Goal: Task Accomplishment & Management: Complete application form

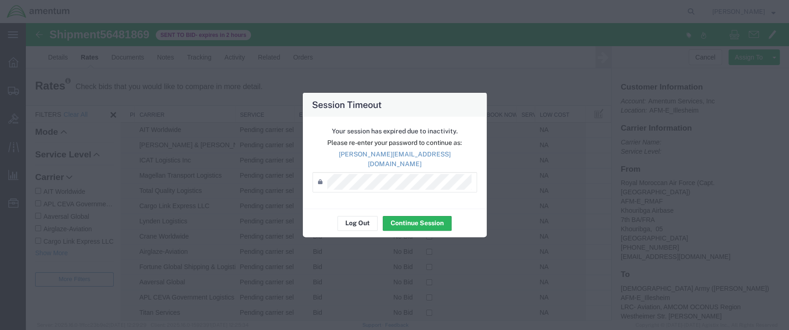
scroll to position [130, 0]
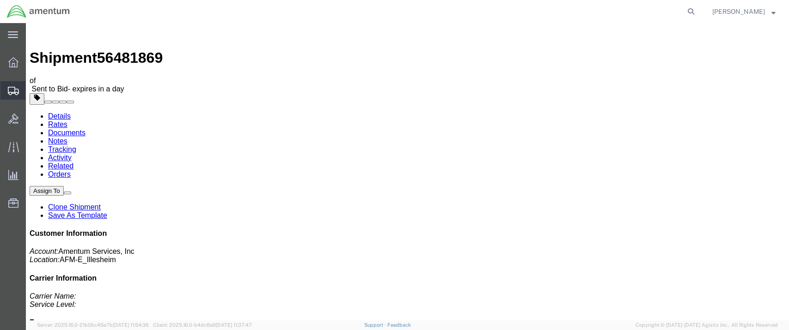
click at [0, 0] on span "Shipment Manager" at bounding box center [0, 0] width 0 height 0
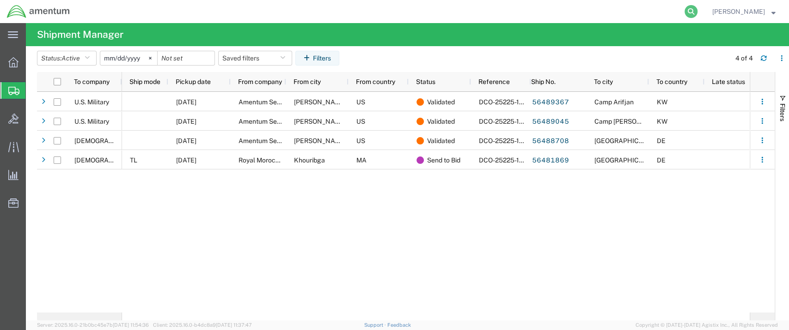
click at [697, 9] on icon at bounding box center [691, 11] width 13 height 13
click at [451, 11] on input "search" at bounding box center [543, 11] width 281 height 22
paste input "DCO-25226-166847"
type input "DCO-25226-166847"
click at [697, 12] on icon at bounding box center [691, 11] width 13 height 13
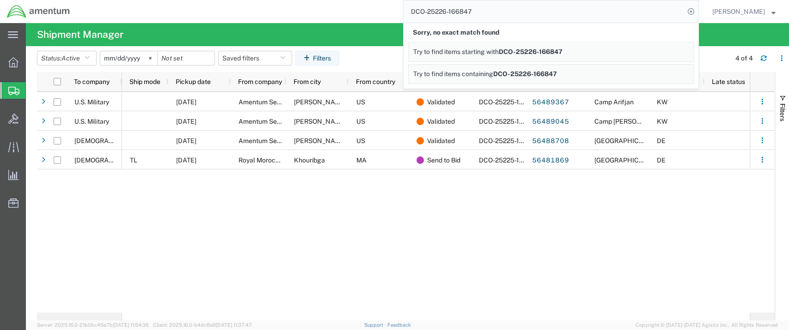
click at [0, 0] on span "Shipment Manager" at bounding box center [0, 0] width 0 height 0
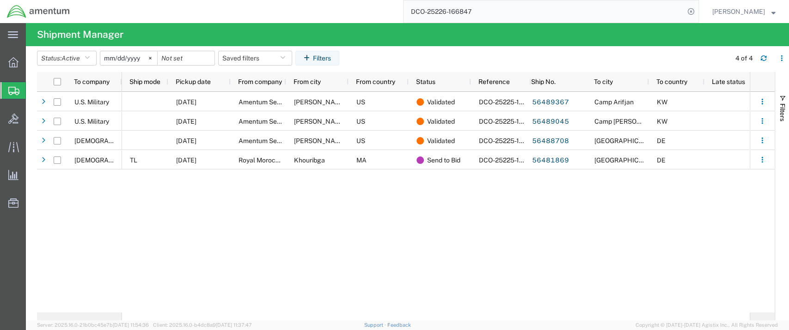
click at [0, 0] on span "Shipment Manager" at bounding box center [0, 0] width 0 height 0
click at [697, 12] on icon at bounding box center [691, 11] width 13 height 13
click at [697, 11] on icon at bounding box center [691, 11] width 13 height 13
click at [455, 11] on input "search" at bounding box center [543, 11] width 281 height 22
paste input "DCO-25226-166847"
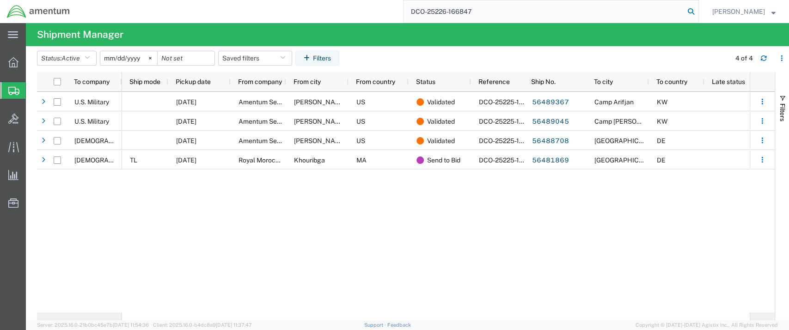
type input "DCO-25226-166847"
click at [697, 10] on icon at bounding box center [691, 11] width 13 height 13
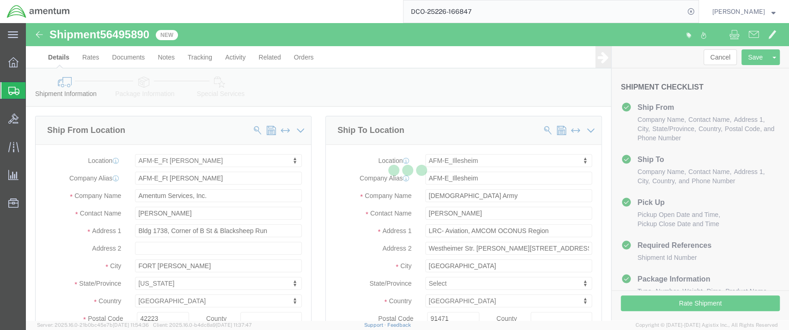
select select "42634"
select select "42637"
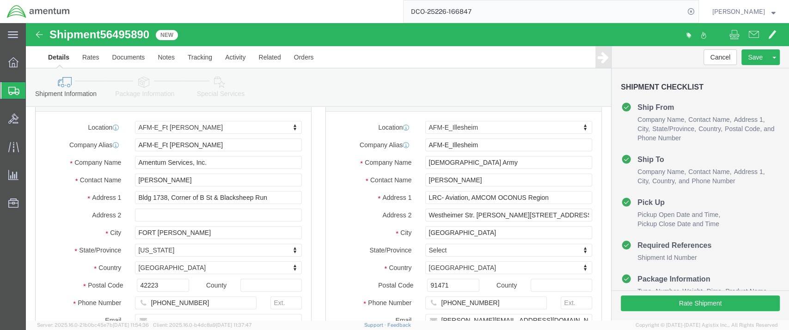
scroll to position [51, 0]
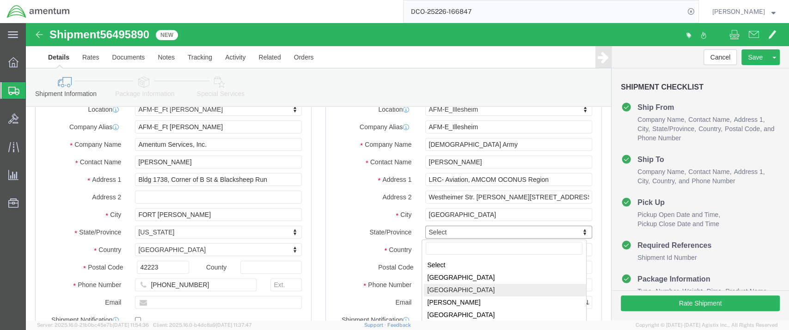
select select
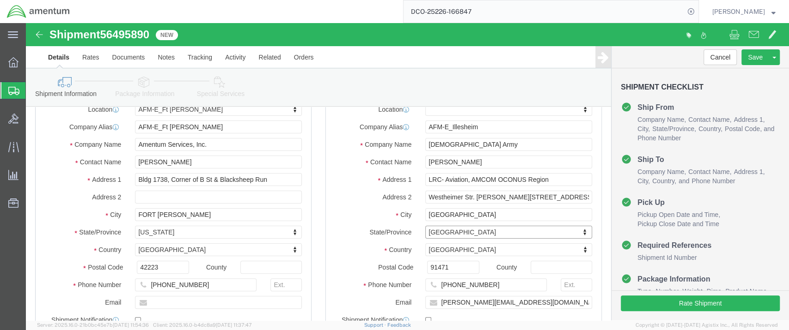
scroll to position [154, 0]
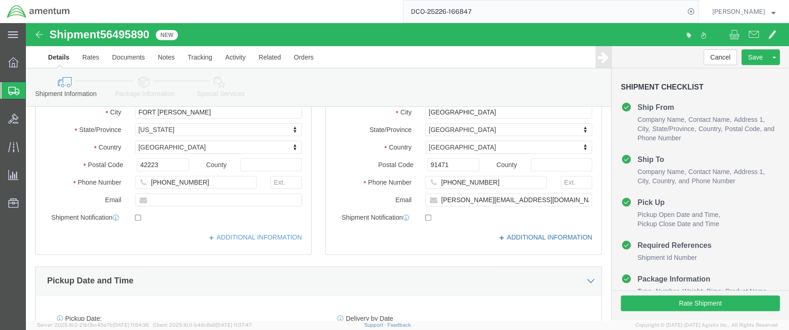
click link "ADDITIONAL INFORMATION"
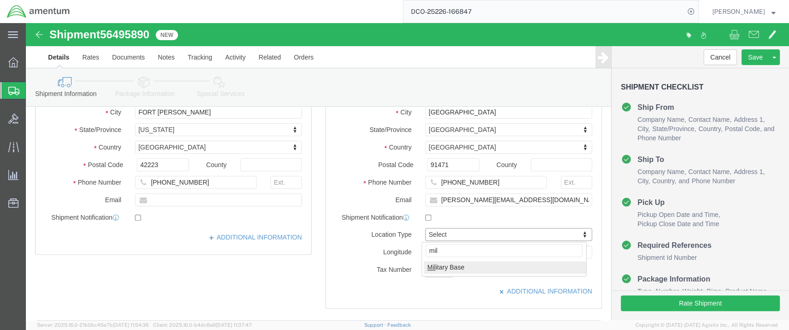
type input "mil"
click link "ADDITIONAL INFORMATION"
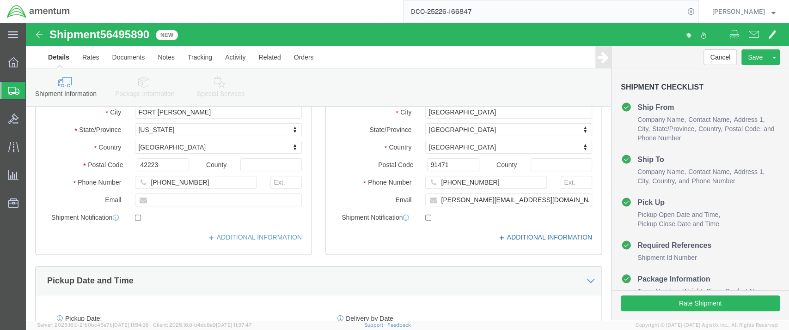
click link "ADDITIONAL INFORMATION"
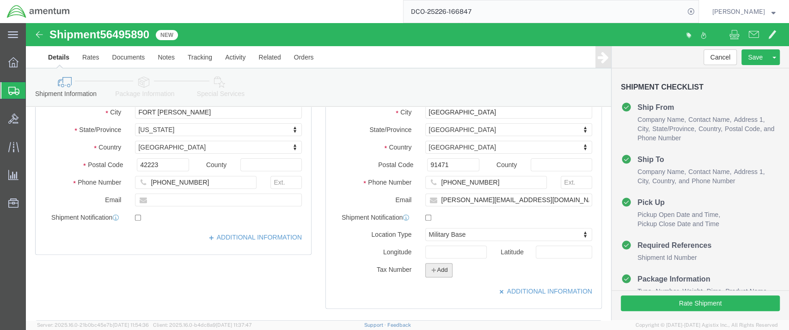
click icon "button"
click select "Select EIN EORI TIN VAT Other"
select select "EORI"
click select "Select EIN EORI TIN VAT Other"
drag, startPoint x: 489, startPoint y: 267, endPoint x: 499, endPoint y: 264, distance: 10.7
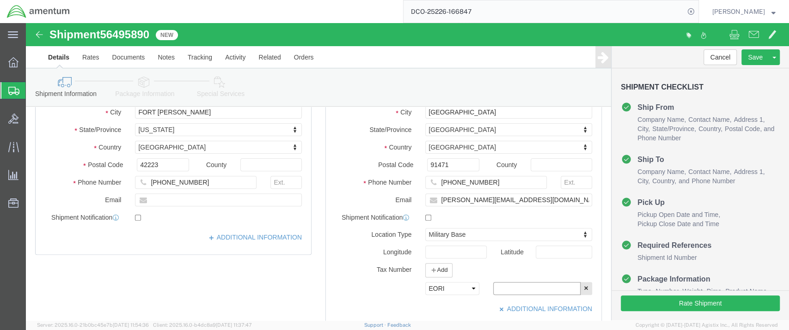
click input "text"
type input "[US_VEHICLE_IDENTIFICATION_NUMBER]"
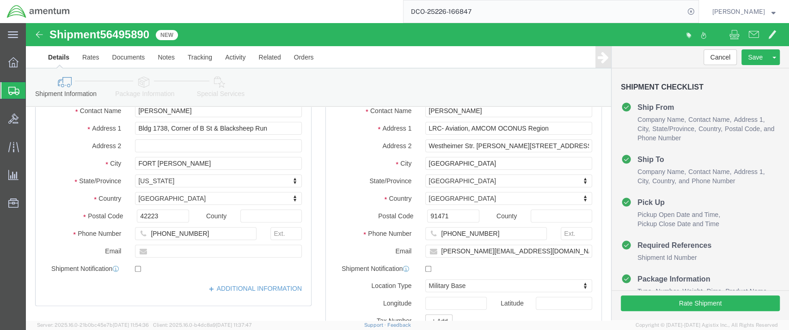
scroll to position [51, 0]
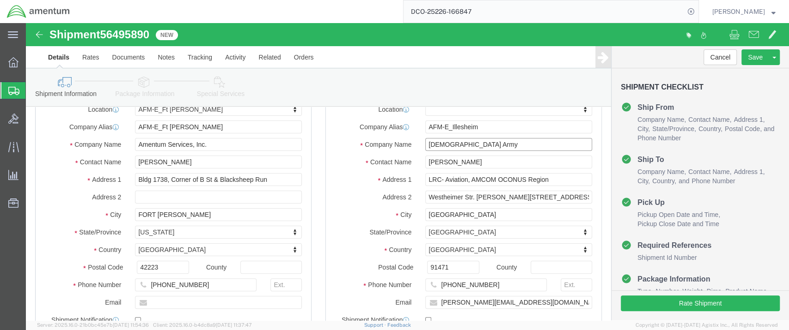
drag, startPoint x: 404, startPoint y: 122, endPoint x: 420, endPoint y: 129, distance: 17.4
click input "[DEMOGRAPHIC_DATA] Army"
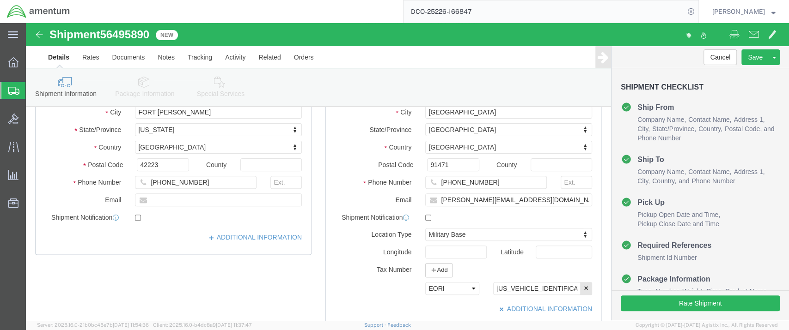
type input "[DEMOGRAPHIC_DATA] Army"
click input "text"
paste input "[PERSON_NAME][EMAIL_ADDRESS][DOMAIN_NAME]"
type input "[PERSON_NAME][EMAIL_ADDRESS][DOMAIN_NAME]"
click link "ADDITIONAL INFORMATION"
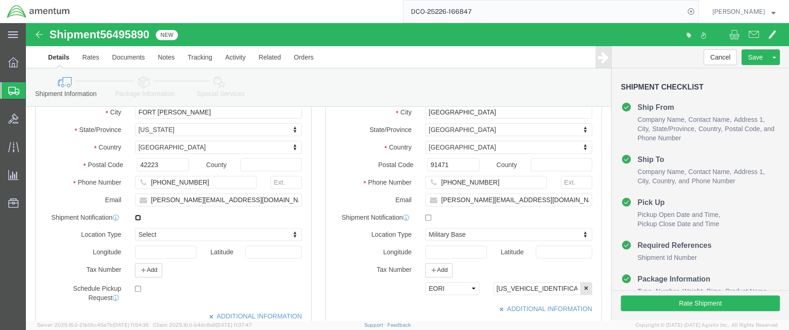
click input "checkbox"
checkbox input "false"
type input "mil"
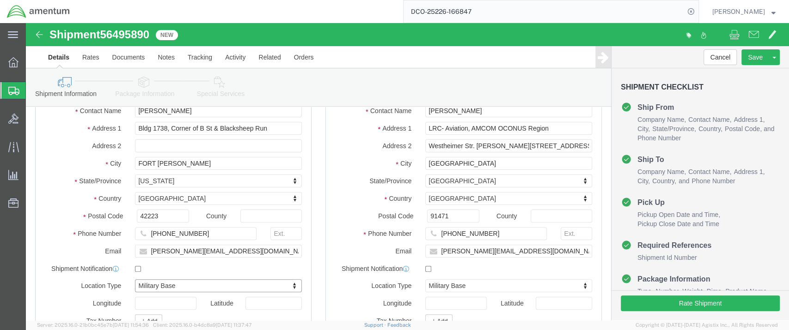
scroll to position [205, 0]
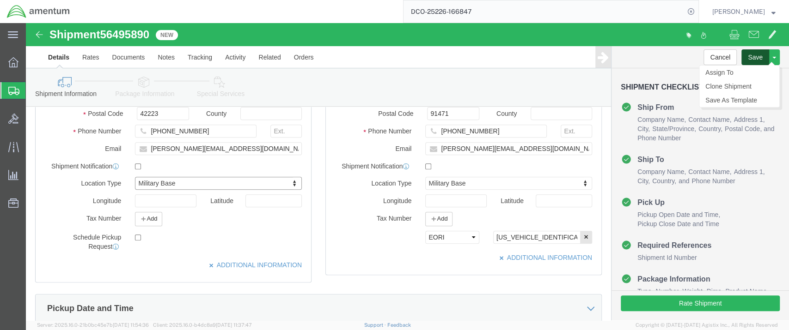
click button "Save"
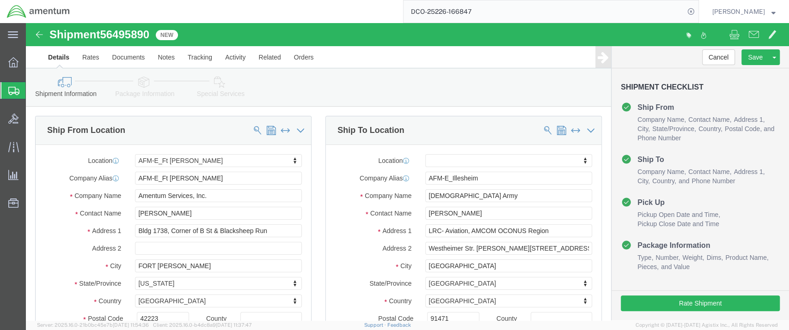
click icon
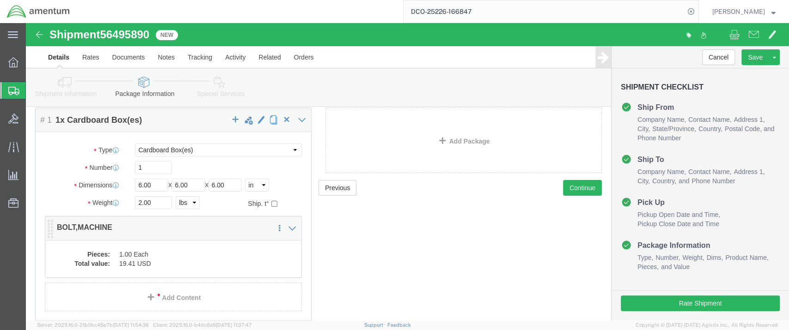
scroll to position [81, 0]
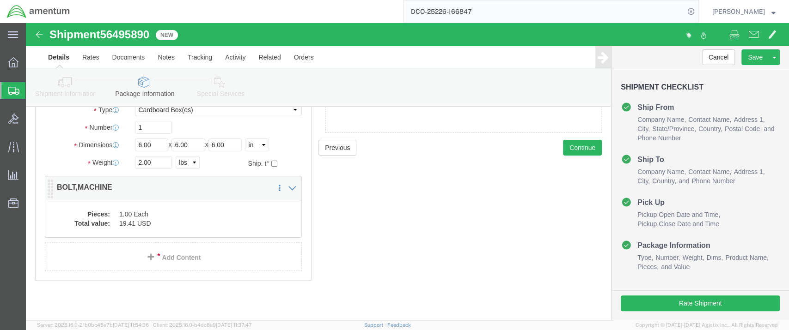
click dd "1.00 Each"
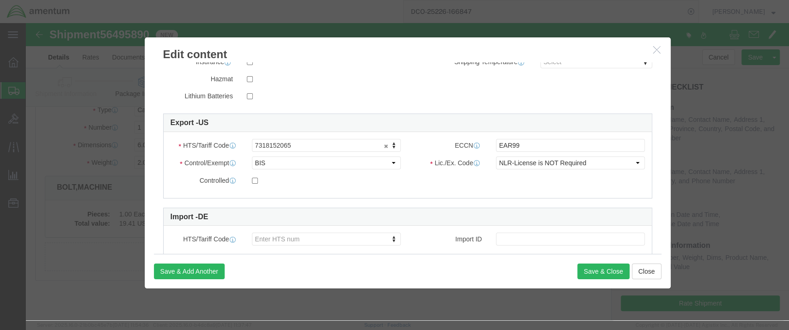
scroll to position [249, 0]
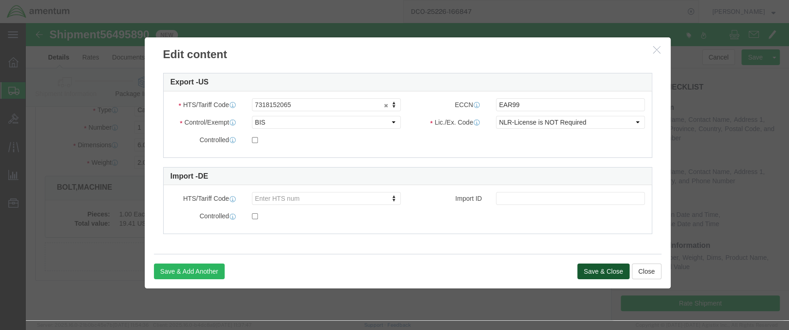
click button "Save & Close"
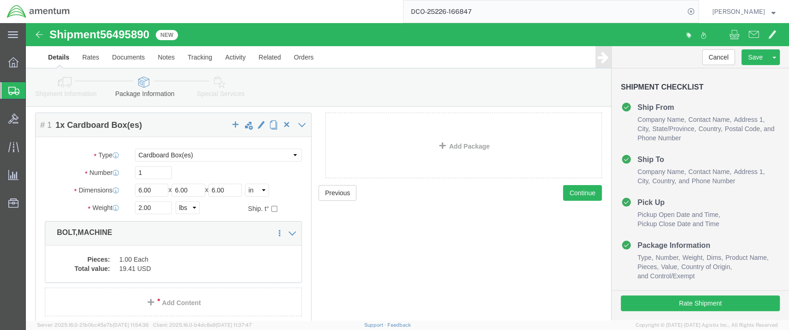
scroll to position [0, 0]
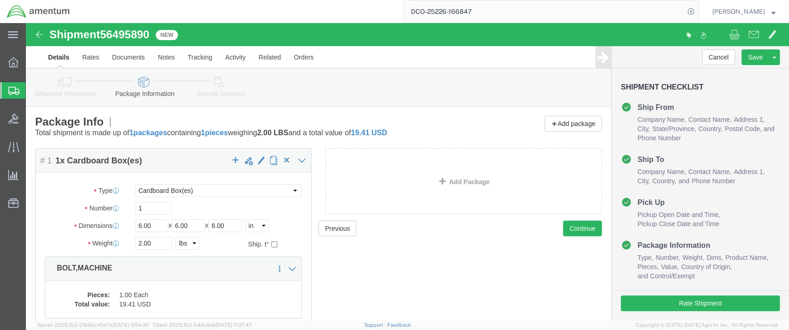
click icon
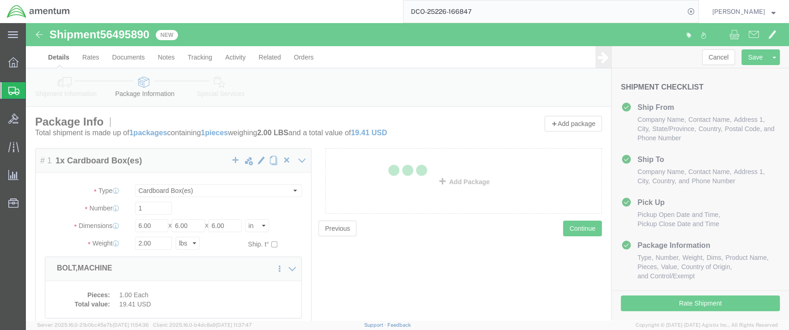
select select
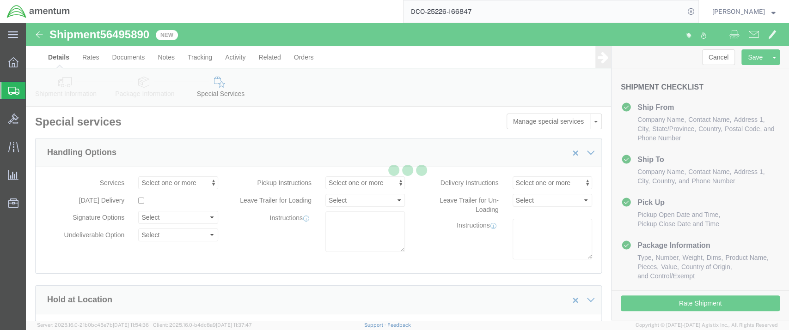
select select "DEPARTMENT"
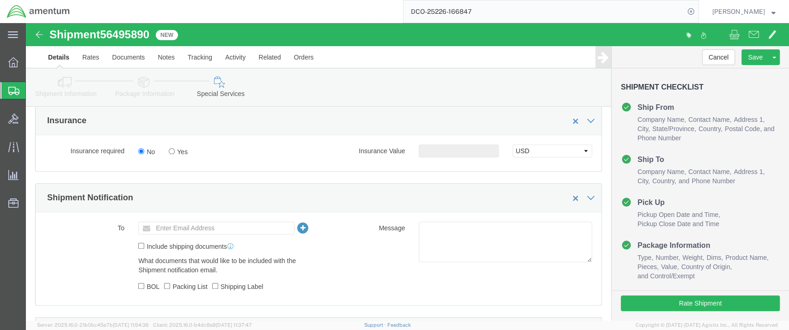
scroll to position [616, 0]
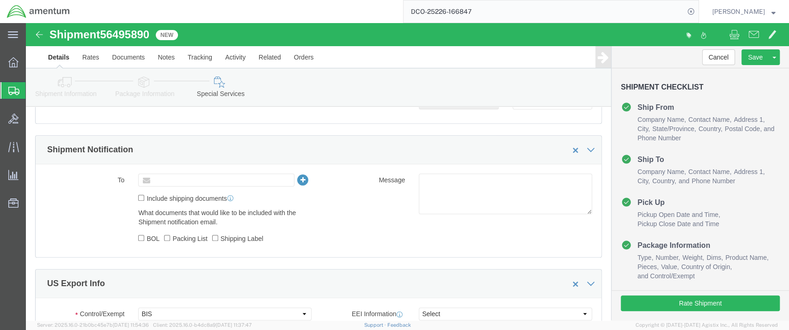
click input "text"
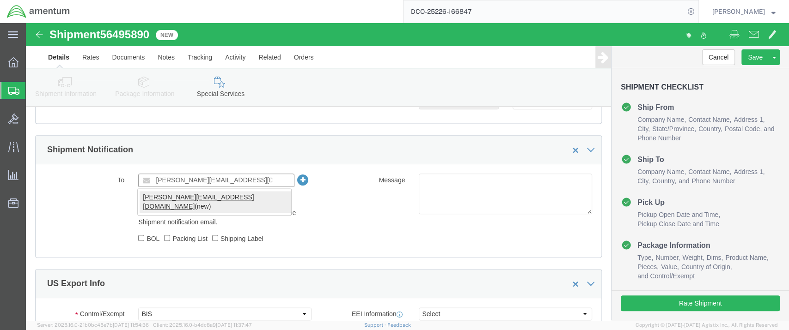
type input "[PERSON_NAME][EMAIL_ADDRESS][DOMAIN_NAME]"
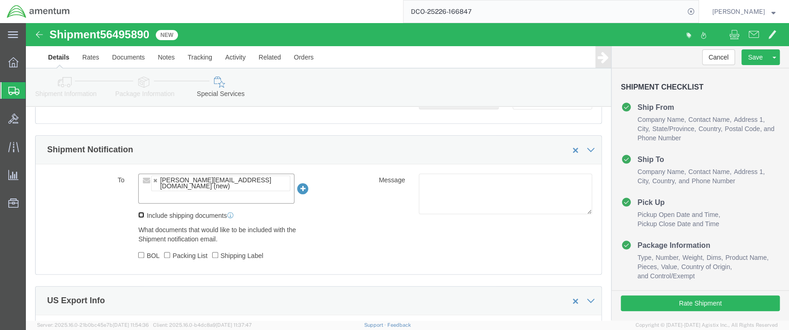
click input "Include shipping documents"
checkbox input "true"
click input "BOL"
checkbox input "true"
click input "Packing List"
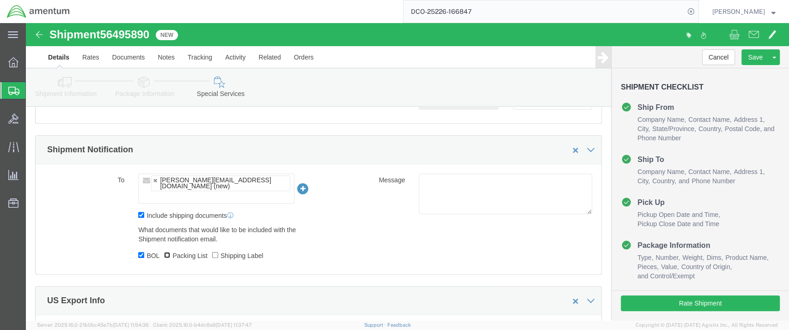
checkbox input "true"
click input "Shipping Label"
checkbox input "true"
click div "To [PERSON_NAME][EMAIL_ADDRESS][DOMAIN_NAME] (new) [PERSON_NAME][EMAIL_ADDRESS]…"
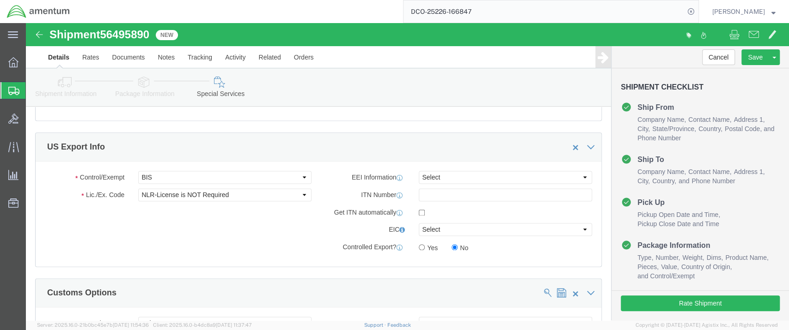
scroll to position [719, 0]
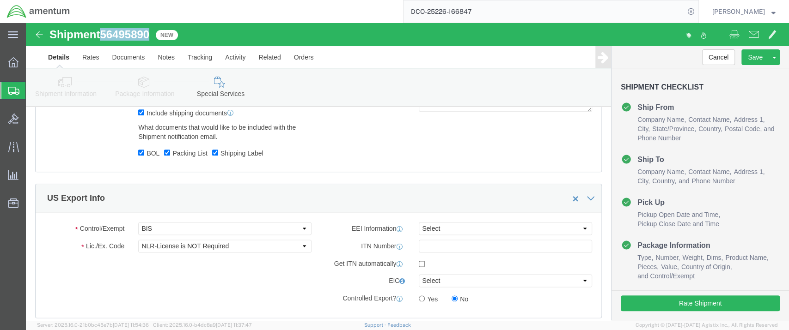
drag, startPoint x: 119, startPoint y: 13, endPoint x: 80, endPoint y: 10, distance: 38.9
click div "Shipment 56495890 New"
copy span "56495890"
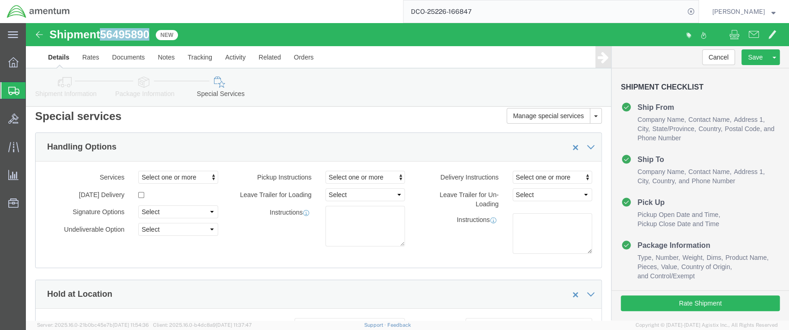
scroll to position [0, 0]
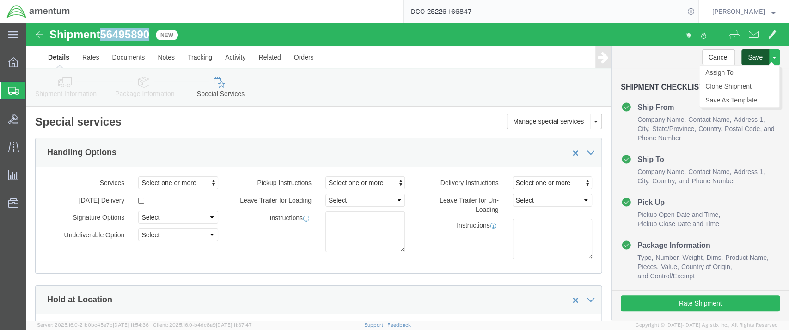
click button "Save"
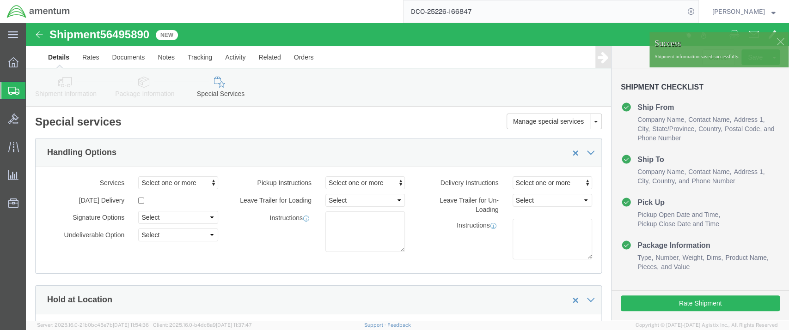
click link "Package Information"
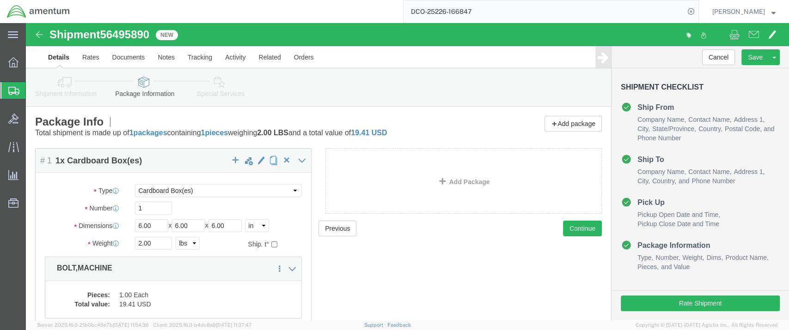
click icon
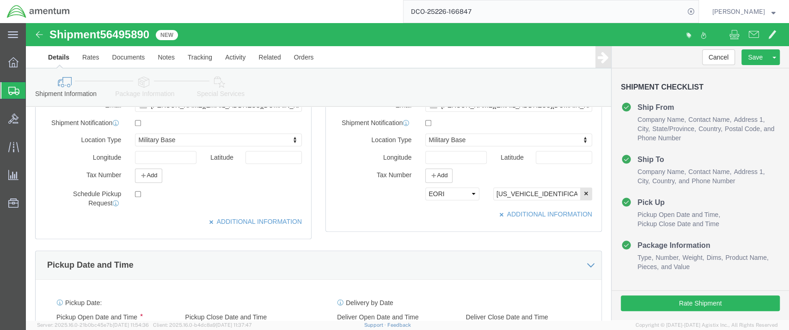
scroll to position [205, 0]
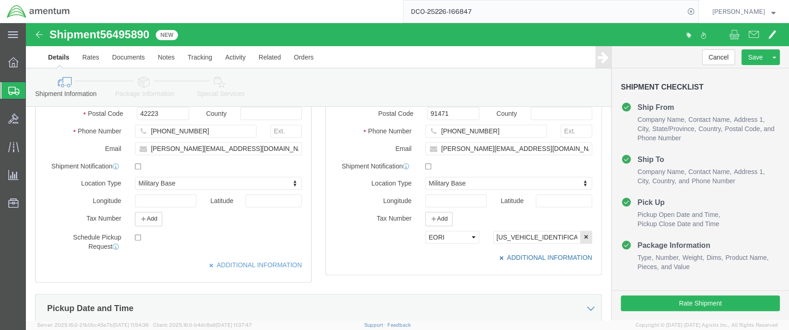
click link "ADDITIONAL INFORMATION"
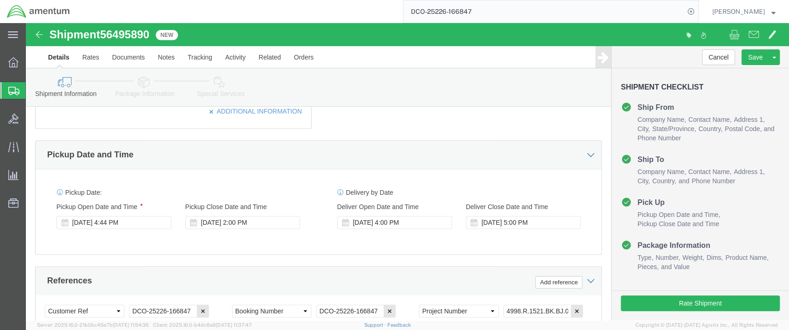
scroll to position [103, 0]
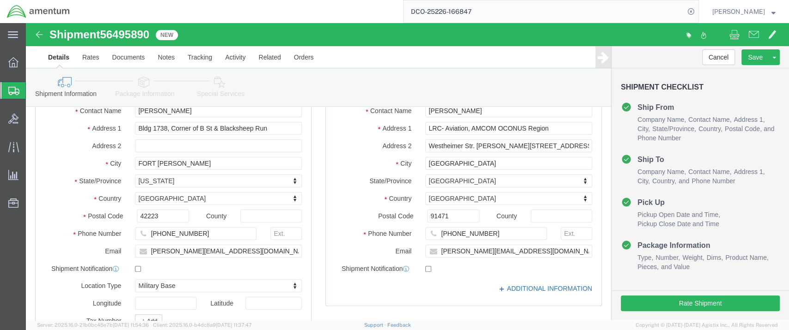
click link "ADDITIONAL INFORMATION"
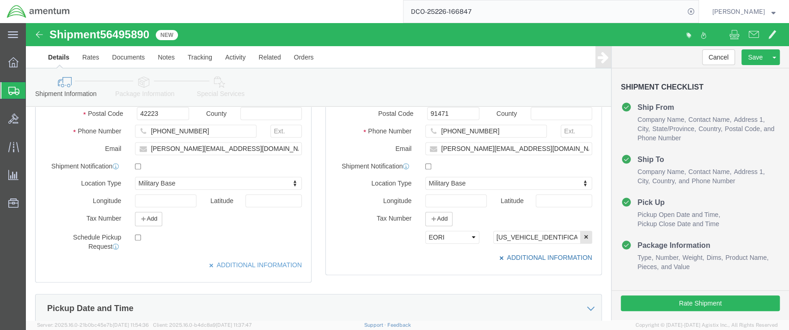
click link "ADDITIONAL INFORMATION"
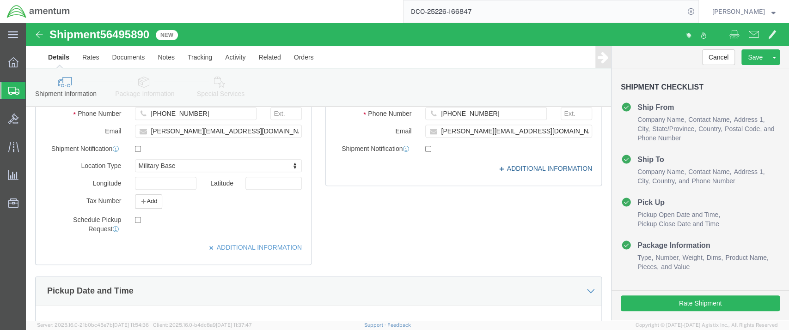
scroll to position [154, 0]
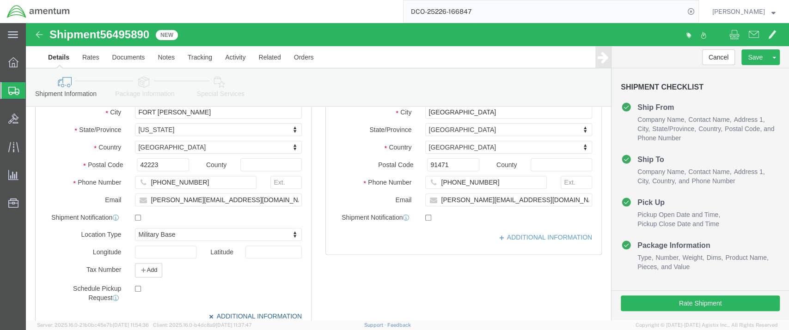
click link "ADDITIONAL INFORMATION"
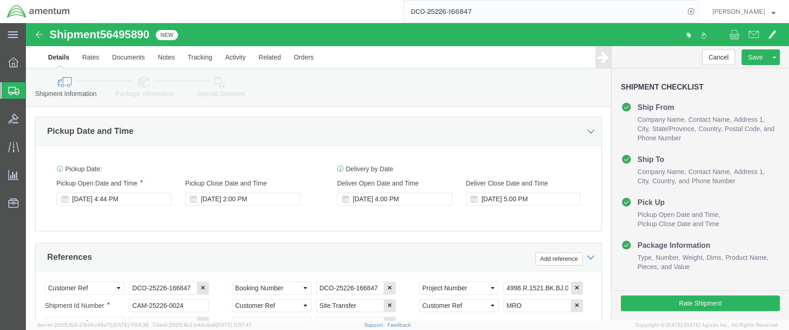
scroll to position [410, 0]
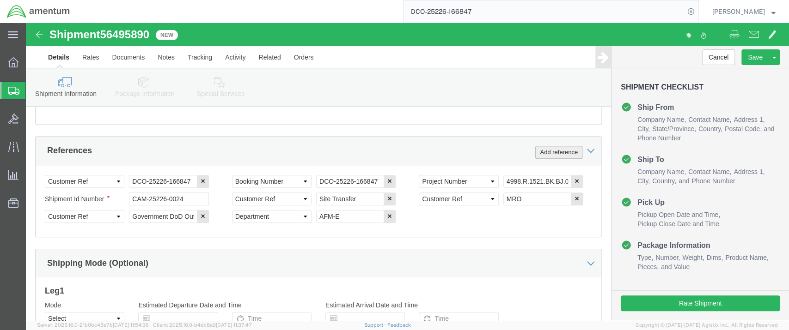
click button "Add reference"
click select "Select Account Type Activity ID Airline Appointment Number ASN Batch Request # …"
select select "DEPT"
click select "Select Account Type Activity ID Airline Appointment Number ASN Batch Request # …"
click icon "button"
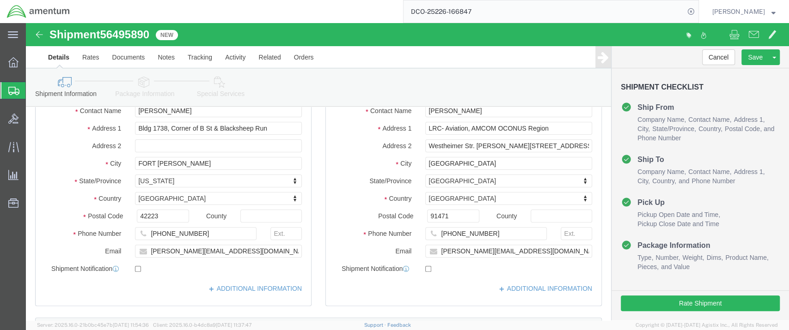
scroll to position [51, 0]
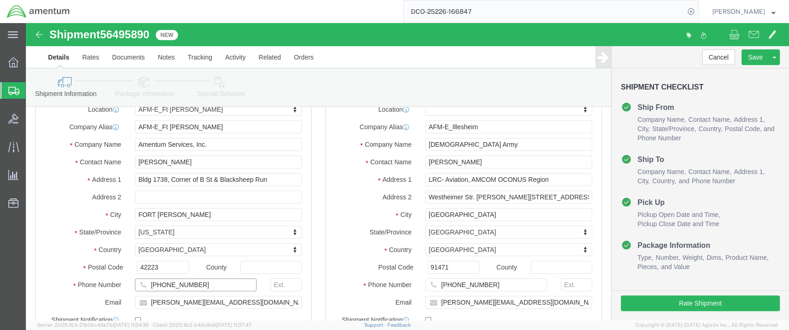
click input "[PHONE_NUMBER]"
type input "[PHONE_NUMBER]"
drag, startPoint x: 721, startPoint y: 34, endPoint x: 721, endPoint y: 39, distance: 5.5
click button "Save"
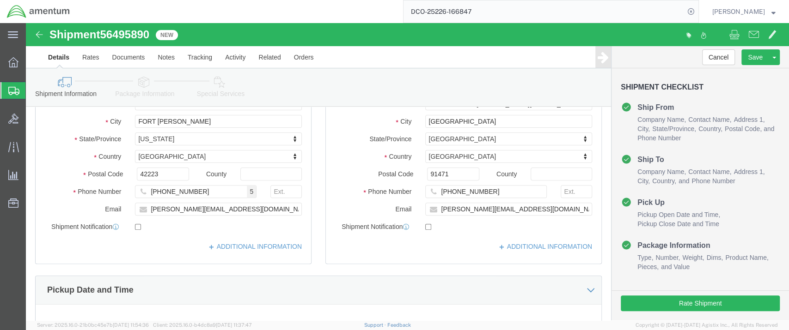
scroll to position [205, 0]
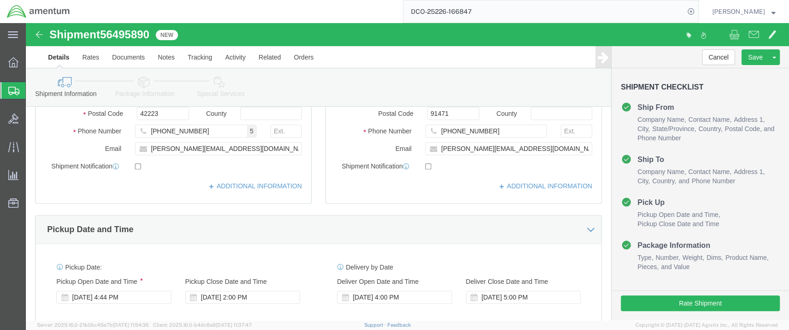
click icon
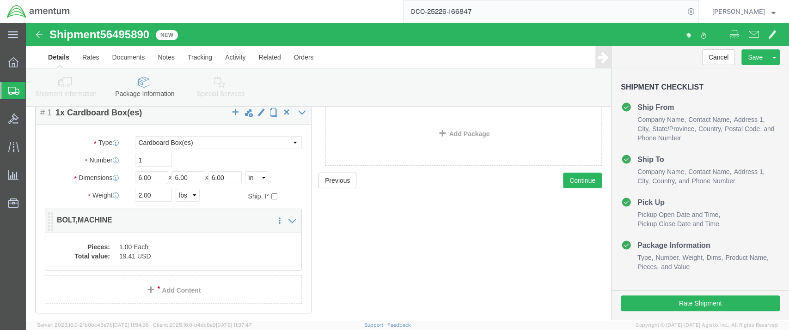
scroll to position [30, 0]
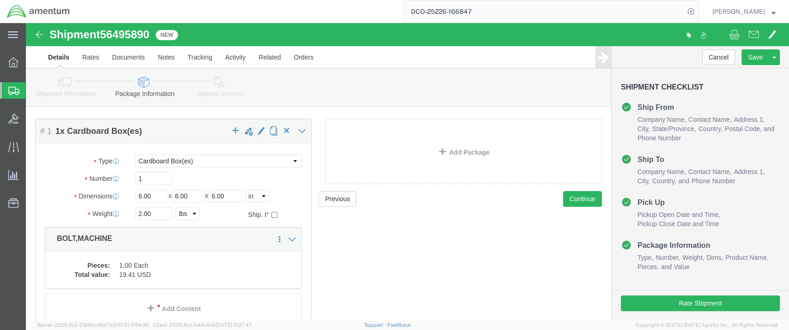
click icon
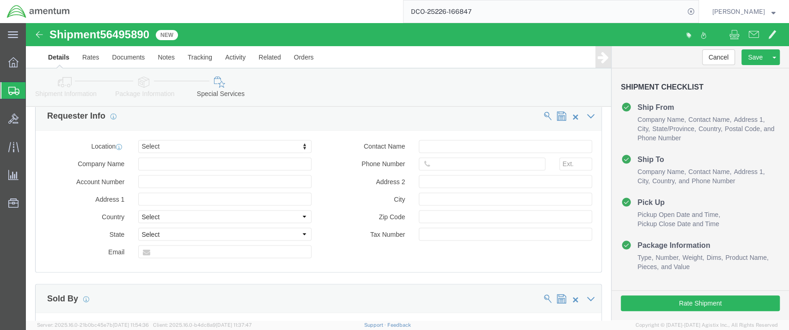
scroll to position [1016, 0]
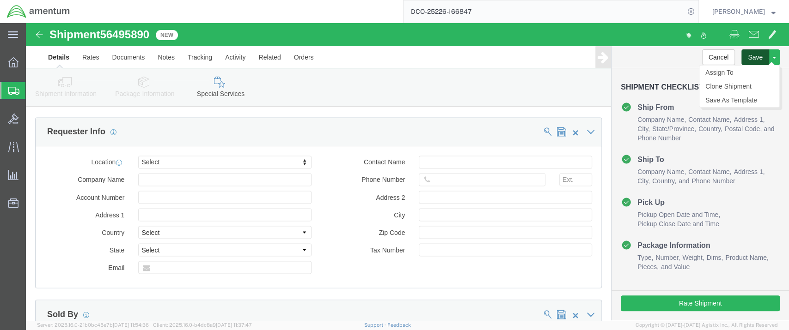
click button "Save"
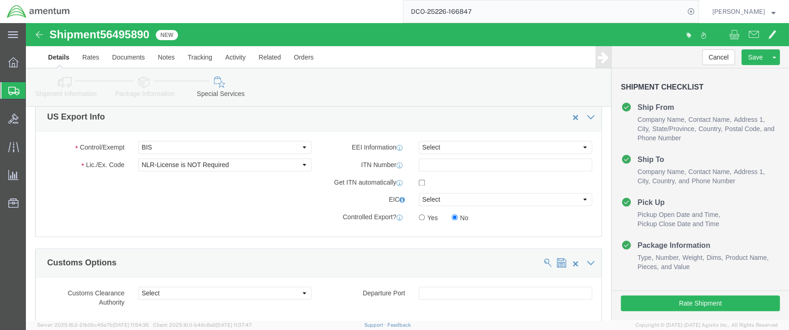
scroll to position [759, 0]
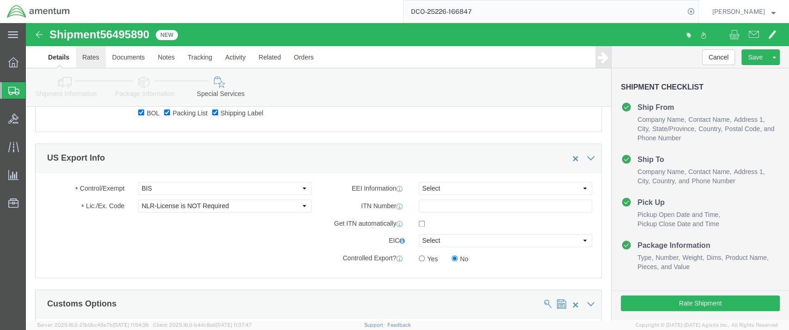
click link "Rates"
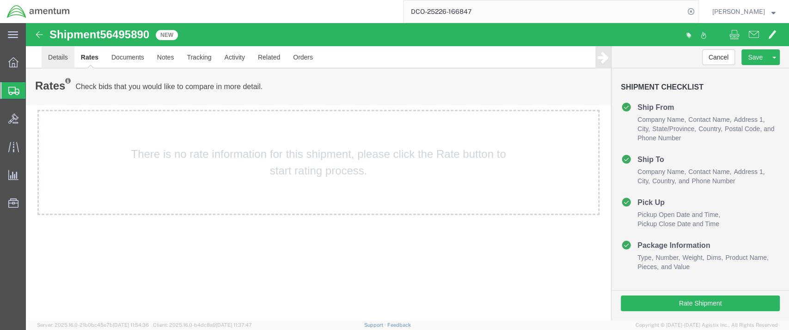
click at [59, 55] on link "Details" at bounding box center [58, 57] width 33 height 22
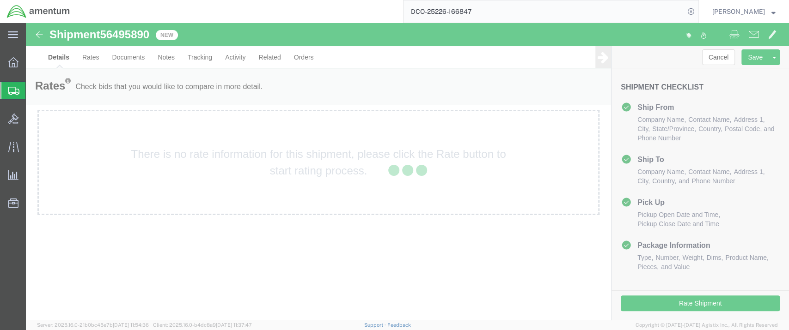
select select "42634"
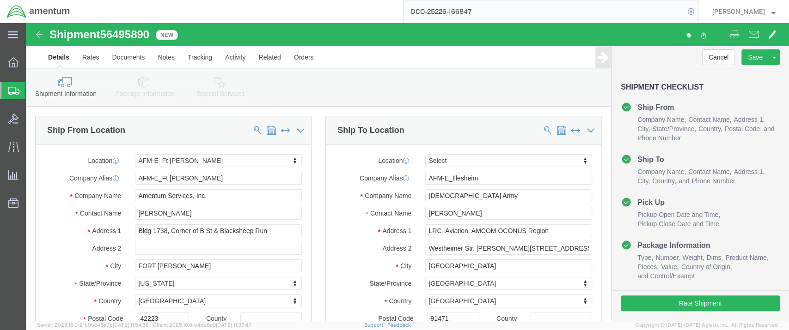
drag, startPoint x: 191, startPoint y: 64, endPoint x: 229, endPoint y: 93, distance: 48.2
click icon
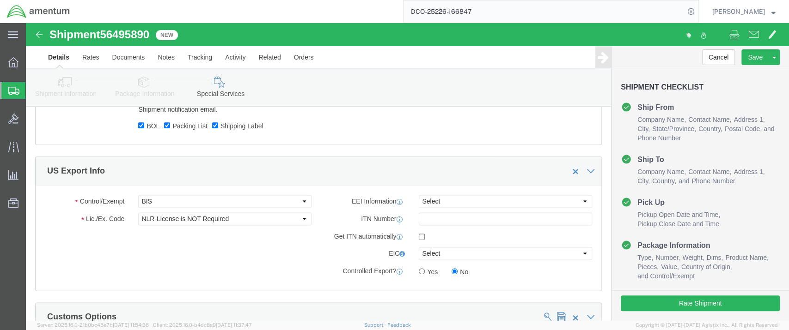
scroll to position [770, 0]
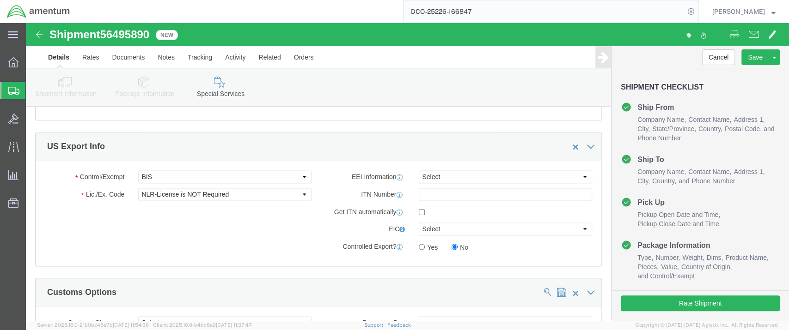
click li "Ship To Company Name Contact Name Address 1 City State/Province Country Postal …"
drag, startPoint x: 128, startPoint y: 12, endPoint x: 116, endPoint y: 13, distance: 12.5
click div "Shipment 56495890 New"
click link "Documents"
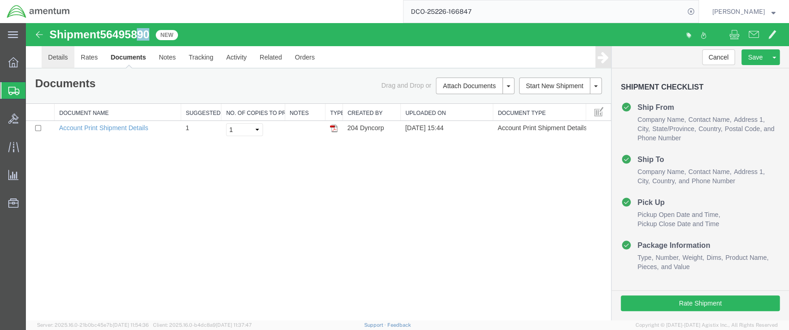
click at [57, 58] on link "Details" at bounding box center [58, 57] width 33 height 22
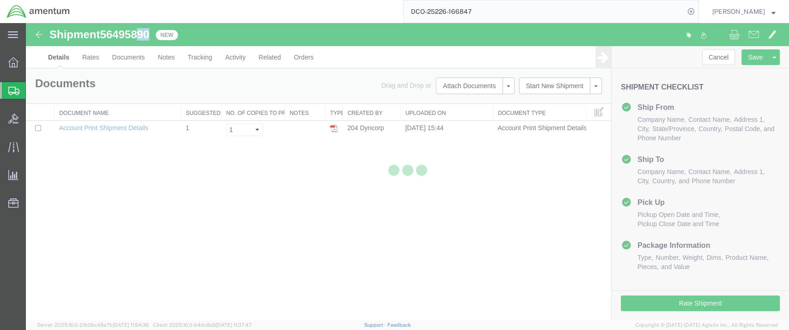
select select "42634"
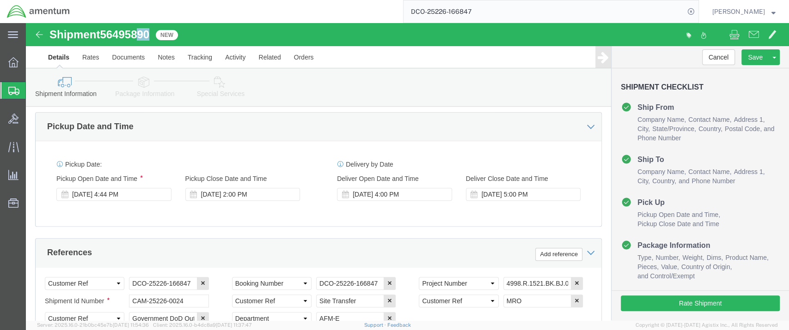
scroll to position [411, 0]
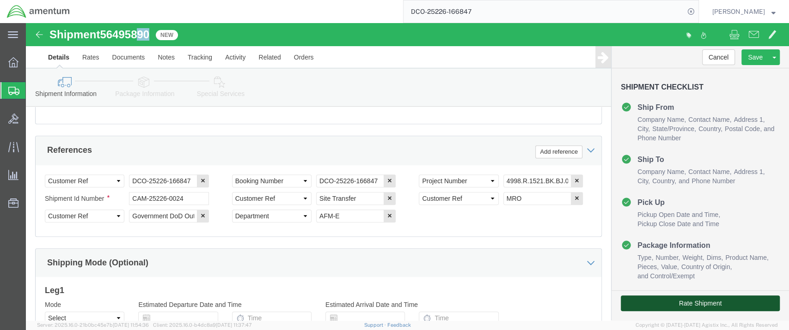
click button "Rate Shipment"
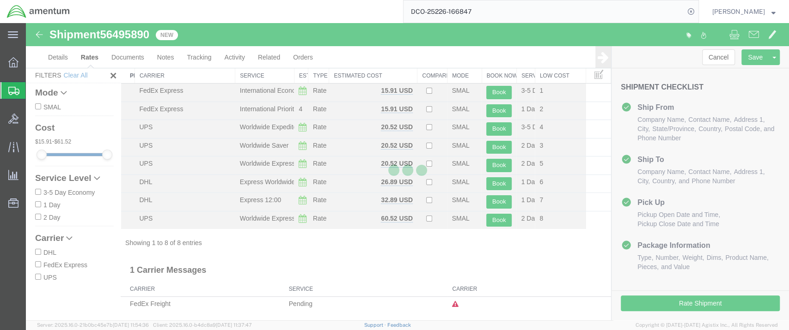
scroll to position [20, 0]
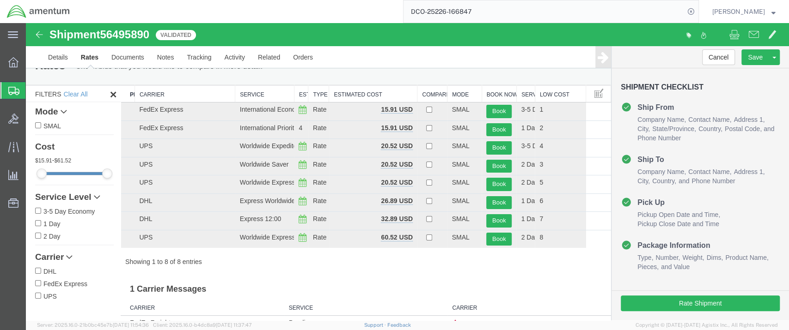
click at [355, 96] on th "Estimated Cost" at bounding box center [373, 94] width 88 height 17
click at [360, 96] on th "Estimated Cost" at bounding box center [373, 94] width 88 height 17
click at [355, 98] on th "Estimated Cost" at bounding box center [373, 94] width 88 height 17
click at [294, 92] on tr "Preferred Carrier Carrier Service Estimated Transit Type Estimated Cost Compare…" at bounding box center [366, 94] width 490 height 17
click at [491, 127] on button "Book" at bounding box center [498, 129] width 25 height 13
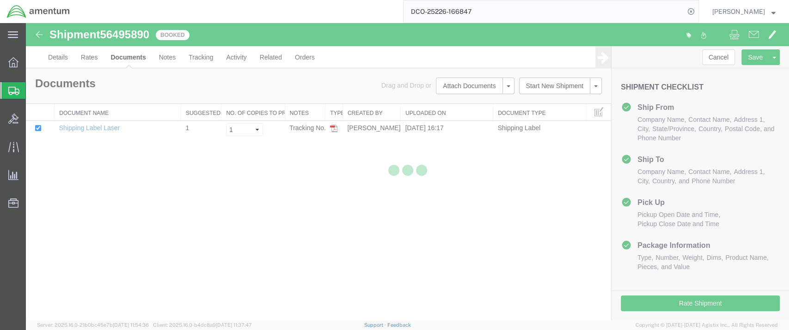
scroll to position [0, 0]
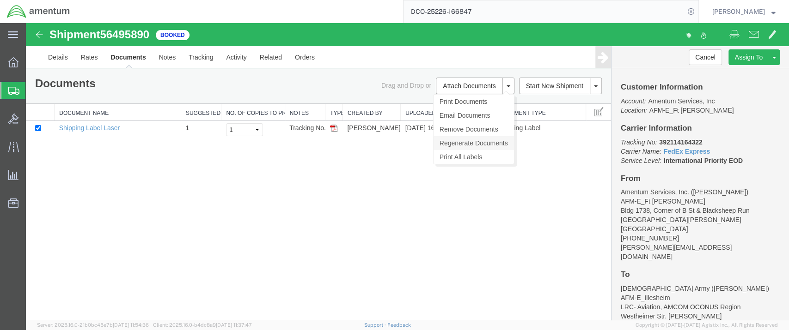
click at [464, 143] on link "Regenerate Documents" at bounding box center [474, 143] width 80 height 14
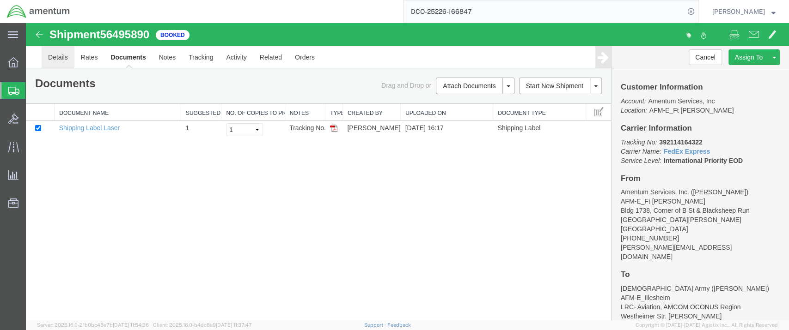
click at [58, 57] on link "Details" at bounding box center [58, 57] width 33 height 22
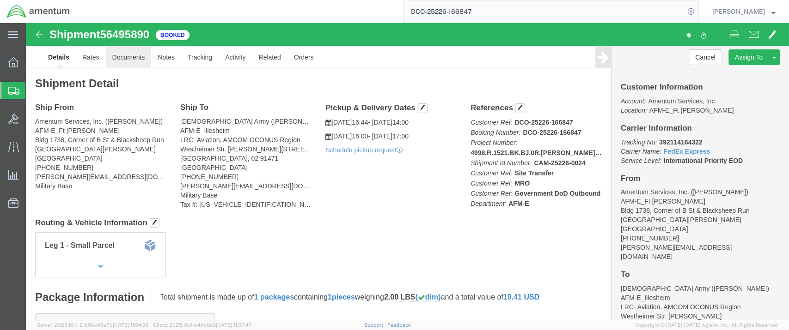
click link "Documents"
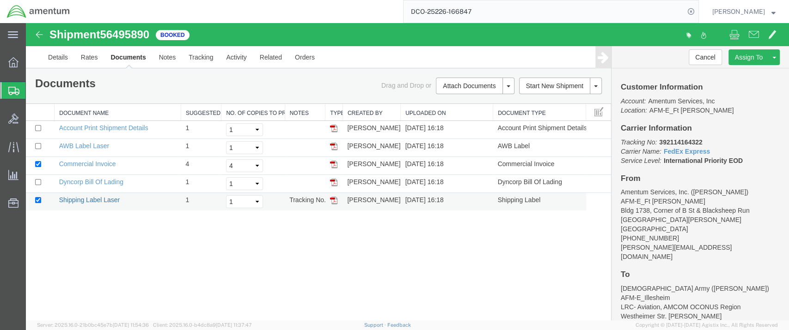
click at [94, 199] on link "Shipping Label Laser" at bounding box center [89, 199] width 61 height 7
click at [85, 145] on link "AWB Label Laser" at bounding box center [84, 145] width 50 height 7
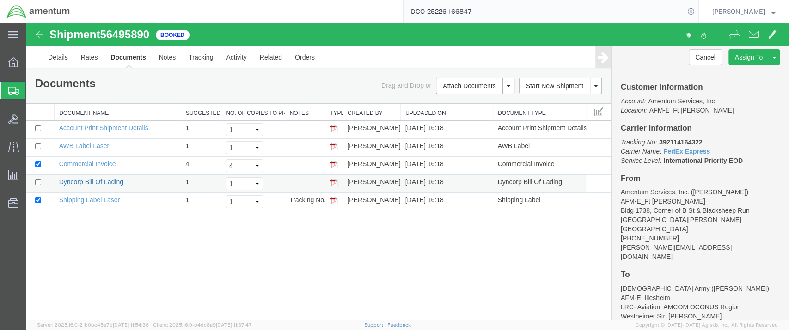
click at [83, 181] on link "Dyncorp Bill Of Lading" at bounding box center [91, 181] width 64 height 7
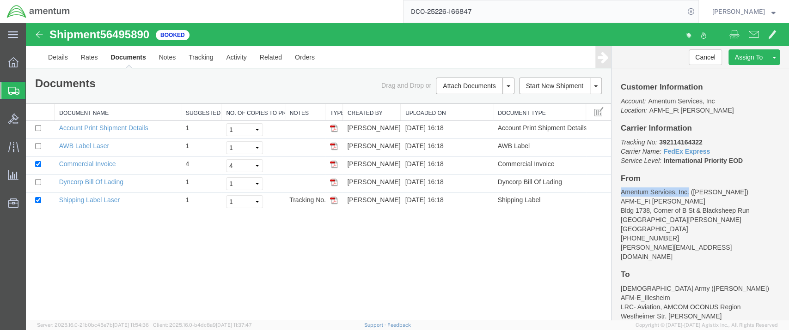
drag, startPoint x: 616, startPoint y: 190, endPoint x: 684, endPoint y: 192, distance: 68.0
click at [684, 192] on address "Amentum Services, Inc. ([PERSON_NAME]) AFM-E_Ft [PERSON_NAME] Bldg [STREET_ADDR…" at bounding box center [700, 225] width 159 height 74
copy address "Amentum Services, Inc."
drag, startPoint x: 616, startPoint y: 211, endPoint x: 743, endPoint y: 209, distance: 127.6
click at [743, 209] on address "Amentum Services, Inc. ([PERSON_NAME]) AFM-E_Ft [PERSON_NAME] Bldg [STREET_ADDR…" at bounding box center [700, 225] width 159 height 74
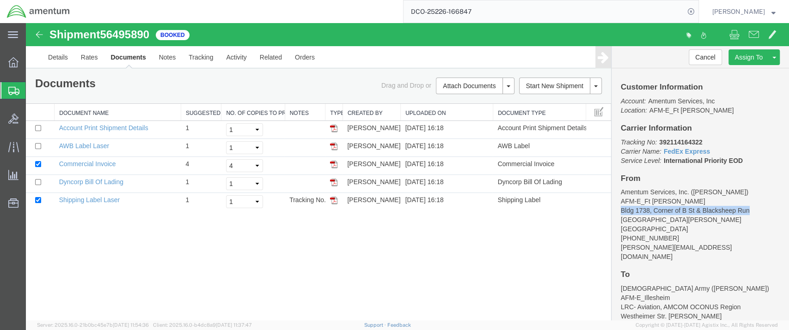
copy address "Bldg 1738, Corner of B St & Blacksheep Run"
click at [713, 220] on address "Amentum Services, Inc. ([PERSON_NAME]) AFM-E_Ft [PERSON_NAME] Bldg [STREET_ADDR…" at bounding box center [700, 225] width 159 height 74
drag, startPoint x: 648, startPoint y: 209, endPoint x: 745, endPoint y: 213, distance: 96.7
click at [745, 213] on address "Amentum Services, Inc. ([PERSON_NAME]) AFM-E_Ft [PERSON_NAME] Bldg [STREET_ADDR…" at bounding box center [700, 225] width 159 height 74
copy address "Corner of B St & Blacksheep Run"
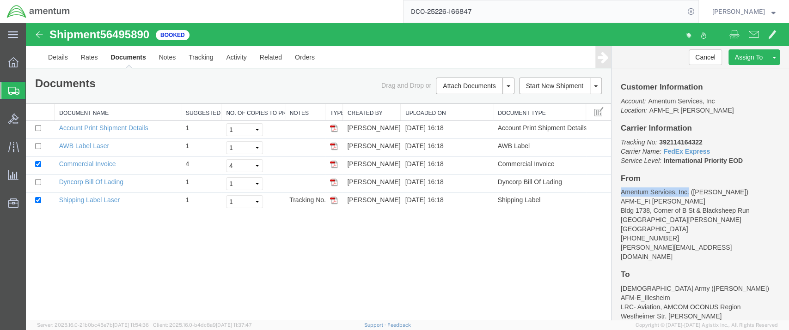
drag, startPoint x: 616, startPoint y: 191, endPoint x: 684, endPoint y: 193, distance: 67.5
click at [684, 193] on address "Amentum Services, Inc. ([PERSON_NAME]) AFM-E_Ft [PERSON_NAME] Bldg [STREET_ADDR…" at bounding box center [700, 225] width 159 height 74
copy address "Amentum Services, Inc."
drag, startPoint x: 615, startPoint y: 210, endPoint x: 663, endPoint y: 211, distance: 47.6
click at [663, 211] on address "Amentum Services, Inc. ([PERSON_NAME]) AFM-E_Ft [PERSON_NAME] Bldg [STREET_ADDR…" at bounding box center [700, 225] width 159 height 74
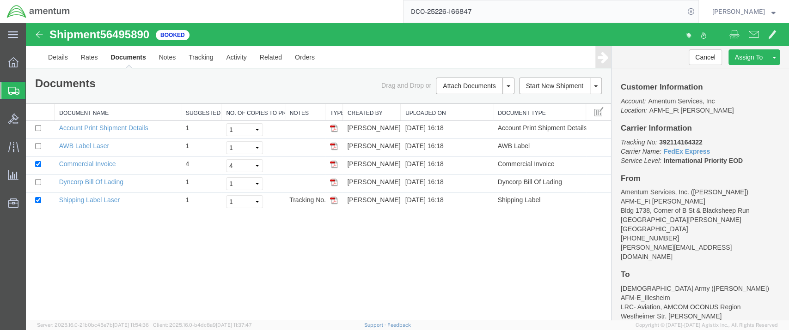
click at [675, 212] on address "Amentum Services, Inc. ([PERSON_NAME]) AFM-E_Ft [PERSON_NAME] Bldg [STREET_ADDR…" at bounding box center [700, 225] width 159 height 74
drag, startPoint x: 647, startPoint y: 212, endPoint x: 744, endPoint y: 211, distance: 97.1
click at [744, 211] on address "Amentum Services, Inc. ([PERSON_NAME]) AFM-E_Ft [PERSON_NAME] Bldg [STREET_ADDR…" at bounding box center [700, 225] width 159 height 74
copy address "Corner of B St & Blacksheep Run"
drag, startPoint x: 624, startPoint y: 238, endPoint x: 665, endPoint y: 236, distance: 40.7
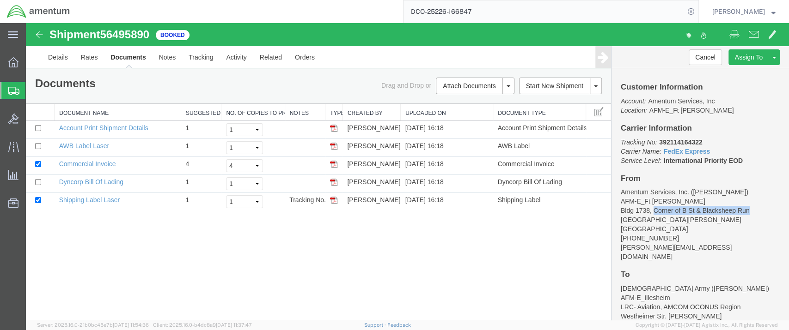
click at [665, 236] on address "Amentum Services, Inc. ([PERSON_NAME]) AFM-E_Ft [PERSON_NAME] Bldg [STREET_ADDR…" at bounding box center [700, 225] width 159 height 74
copy address "[PHONE_NUMBER]"
click at [58, 55] on link "Details" at bounding box center [58, 57] width 33 height 22
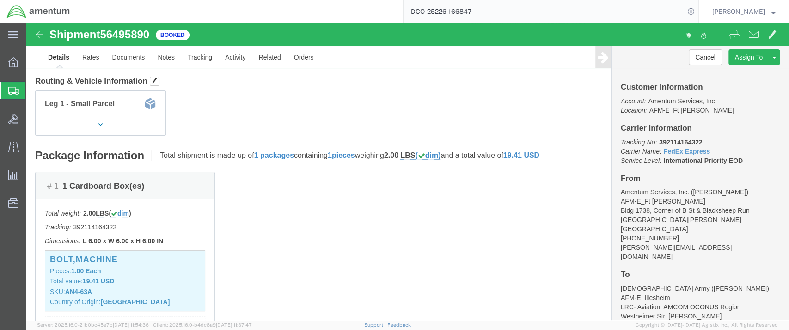
scroll to position [154, 0]
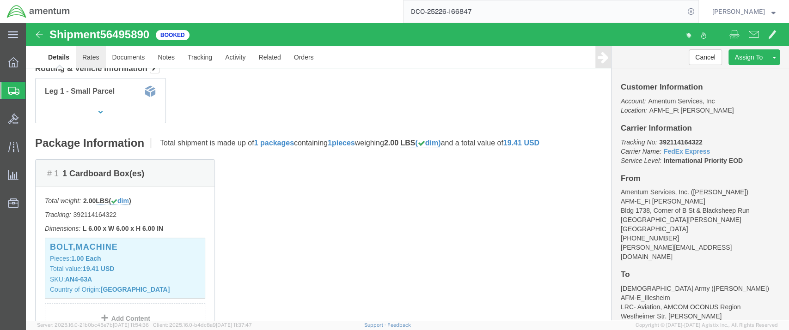
click link "Rates"
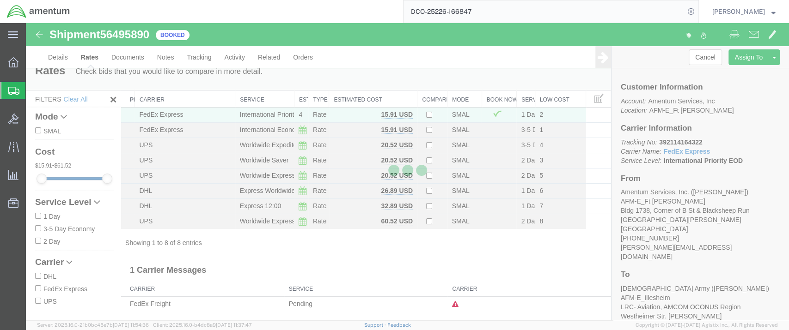
scroll to position [18, 0]
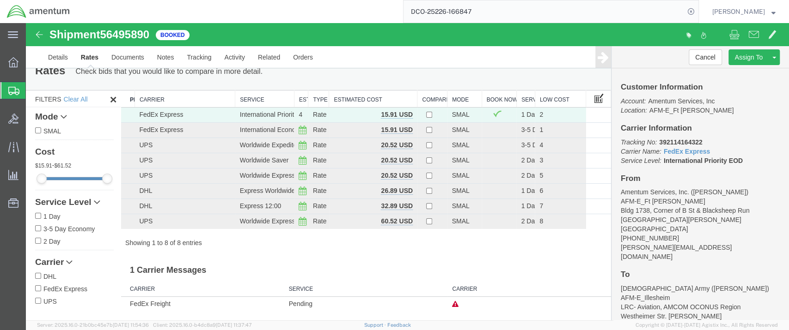
click at [594, 99] on span at bounding box center [598, 98] width 9 height 10
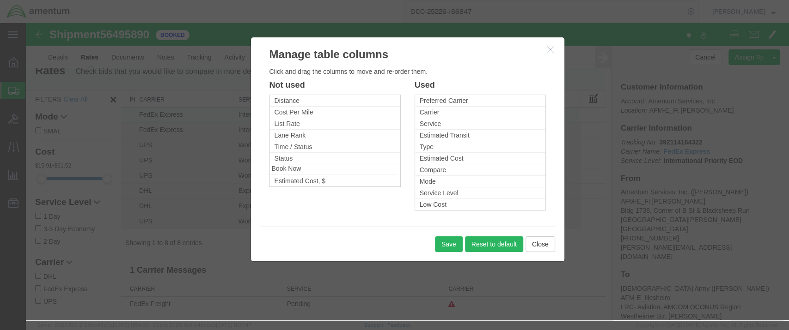
drag, startPoint x: 434, startPoint y: 192, endPoint x: 286, endPoint y: 168, distance: 149.8
click at [442, 247] on button "Save" at bounding box center [449, 245] width 28 height 16
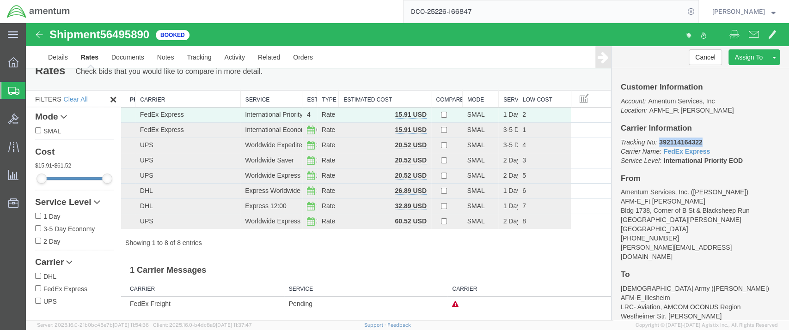
drag, startPoint x: 700, startPoint y: 143, endPoint x: 654, endPoint y: 141, distance: 45.3
click at [654, 141] on p "Tracking No: 392114164322 Carrier Name: FedEx Express FedEx Express Service Lev…" at bounding box center [700, 152] width 159 height 28
copy b "392114164322"
